Goal: Transaction & Acquisition: Obtain resource

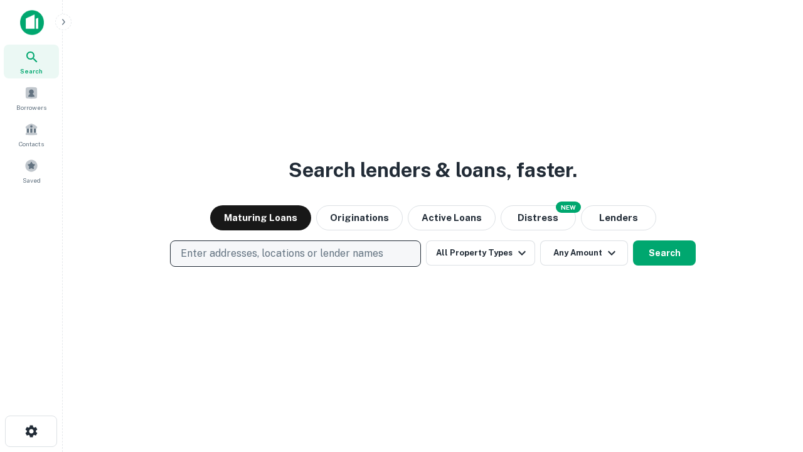
click at [295, 254] on p "Enter addresses, locations or lender names" at bounding box center [282, 253] width 203 height 15
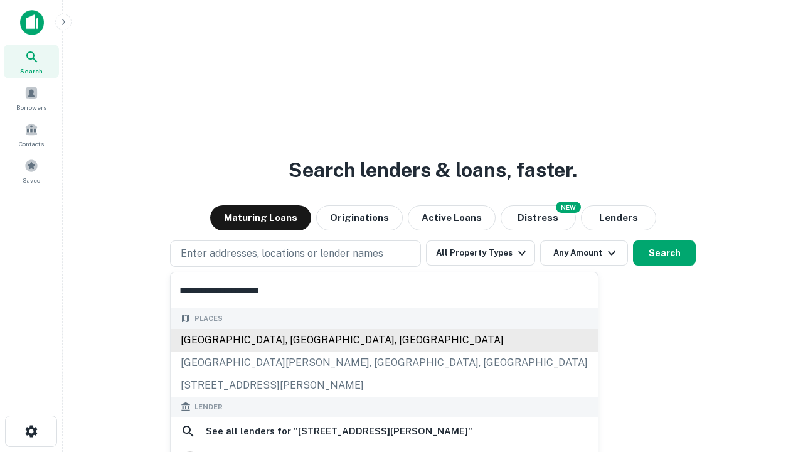
click at [296, 339] on div "Santa Monica, CA, USA" at bounding box center [384, 340] width 427 height 23
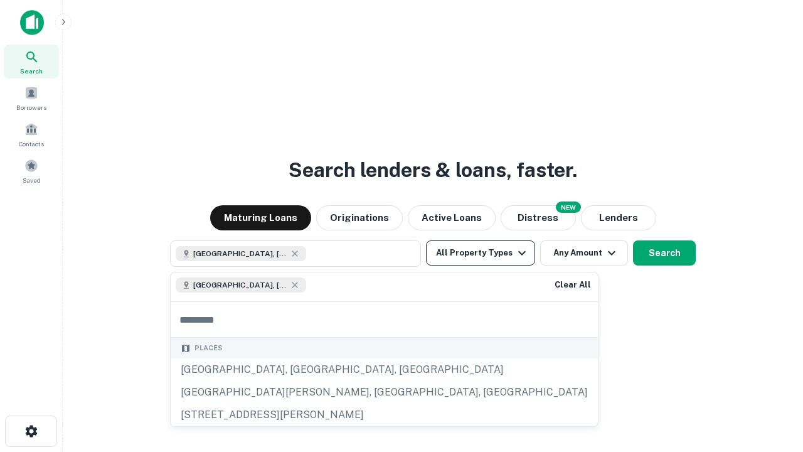
click at [481, 253] on button "All Property Types" at bounding box center [480, 252] width 109 height 25
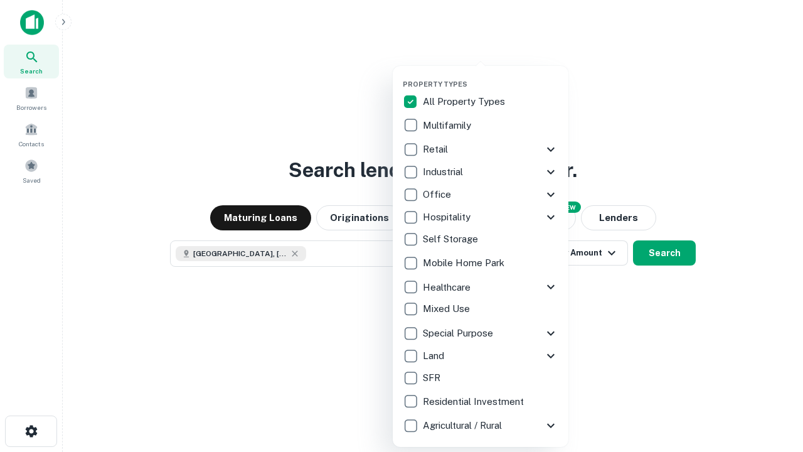
click at [491, 76] on button "button" at bounding box center [491, 76] width 176 height 1
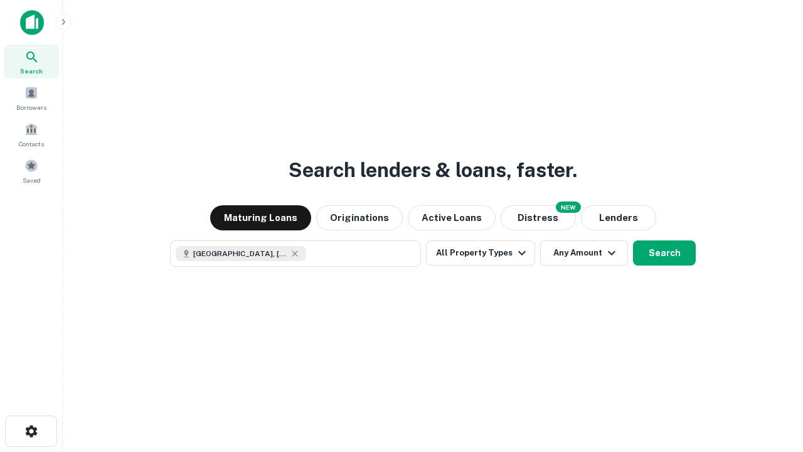
scroll to position [20, 0]
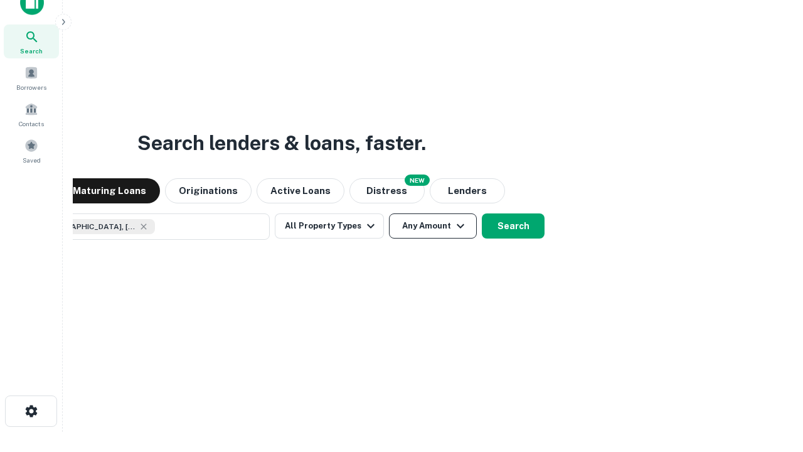
click at [389, 213] on button "Any Amount" at bounding box center [433, 225] width 88 height 25
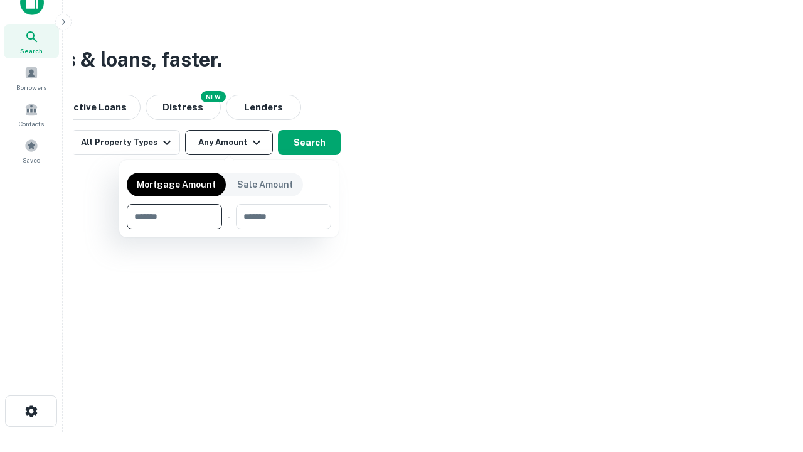
type input "*******"
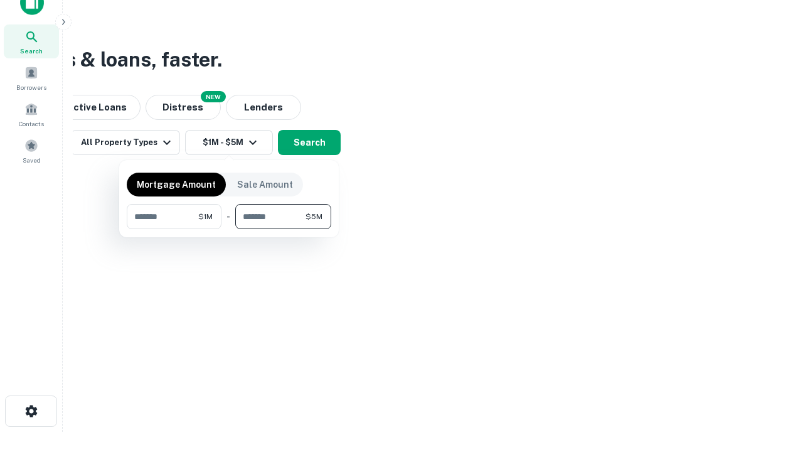
type input "*******"
click at [229, 229] on button "button" at bounding box center [229, 229] width 205 height 1
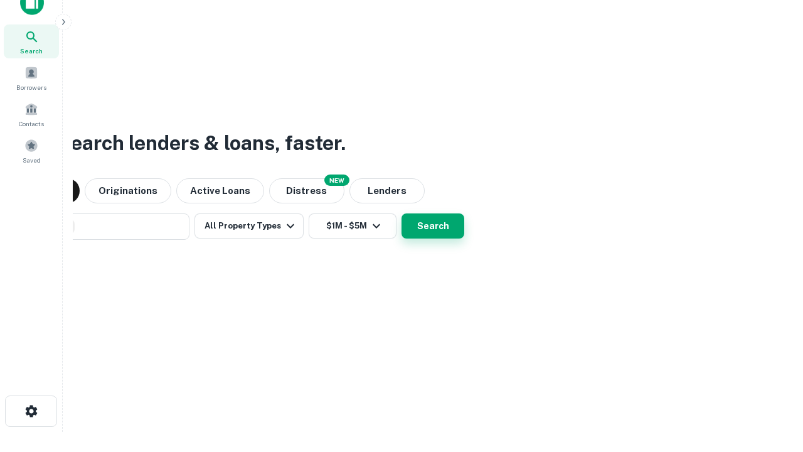
click at [402, 213] on button "Search" at bounding box center [433, 225] width 63 height 25
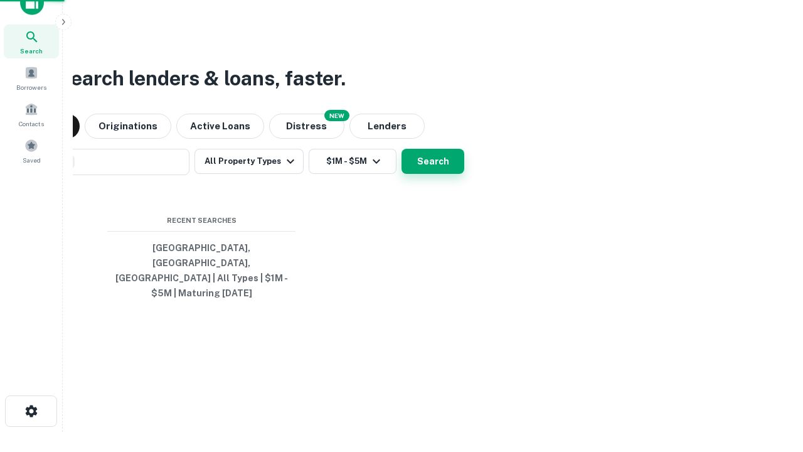
scroll to position [41, 355]
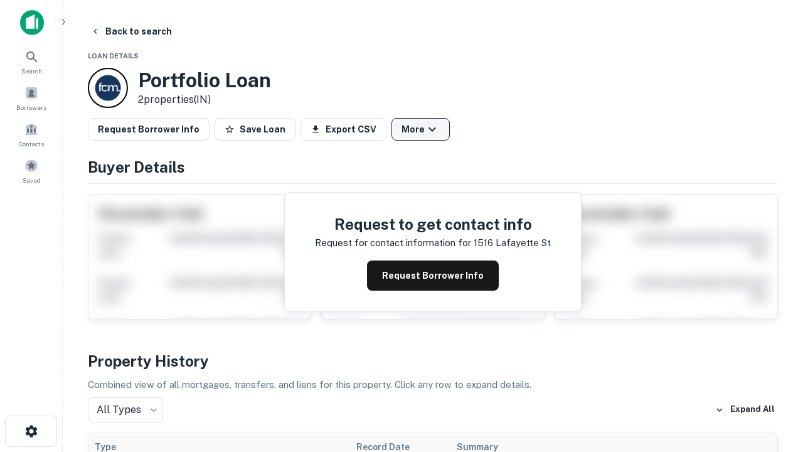
click at [420, 129] on button "More" at bounding box center [421, 129] width 58 height 23
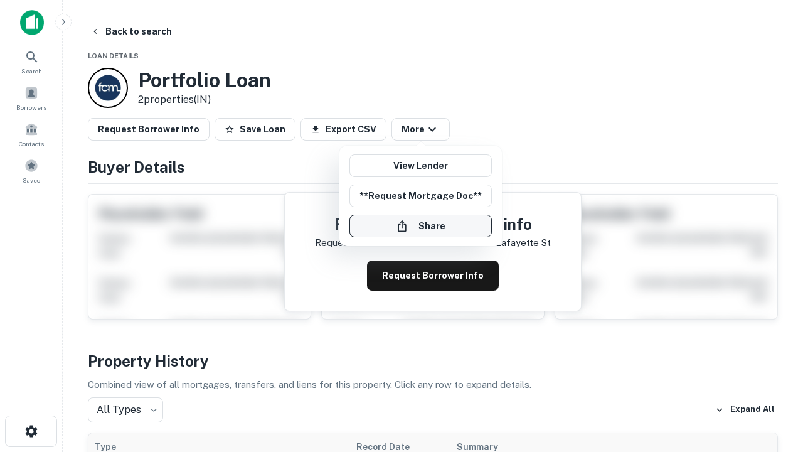
click at [420, 226] on button "Share" at bounding box center [421, 226] width 142 height 23
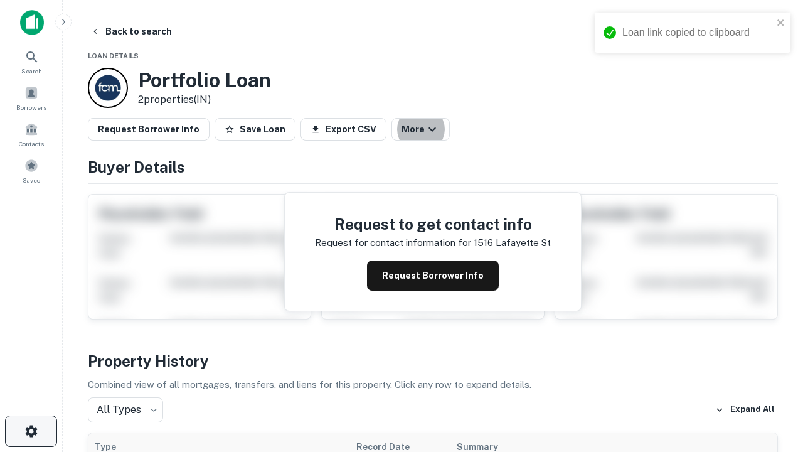
click at [31, 431] on icon "button" at bounding box center [31, 431] width 15 height 15
